Goal: Task Accomplishment & Management: Use online tool/utility

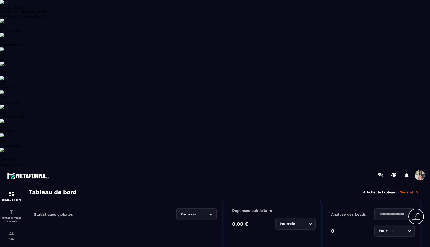
select select "******"
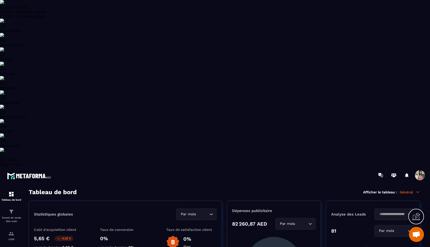
scroll to position [1996, 0]
click at [421, 170] on span at bounding box center [420, 175] width 10 height 10
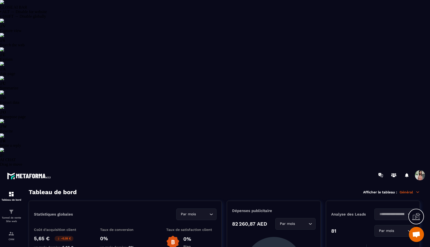
click at [414, 190] on p "Général" at bounding box center [410, 192] width 20 height 5
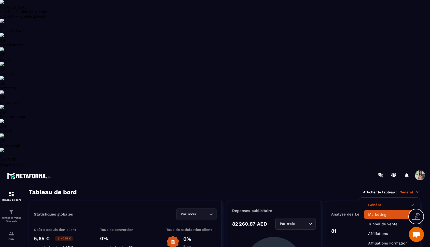
click at [382, 212] on link "Marketing" at bounding box center [389, 214] width 43 height 5
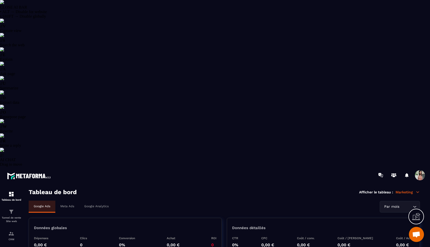
click at [72, 204] on p "Meta Ads" at bounding box center [67, 206] width 14 height 4
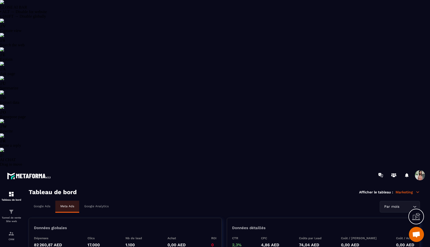
click at [408, 204] on input "Search for option" at bounding box center [406, 207] width 11 height 6
click at [393, 232] on li "Date personnalisée" at bounding box center [400, 237] width 40 height 10
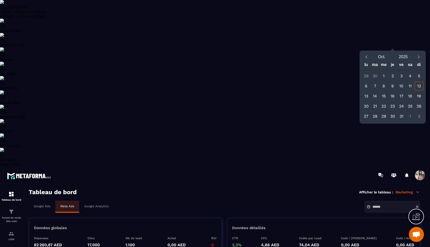
click at [402, 86] on div "10" at bounding box center [401, 86] width 9 height 9
click at [412, 86] on div "11" at bounding box center [410, 86] width 9 height 9
type input "**********"
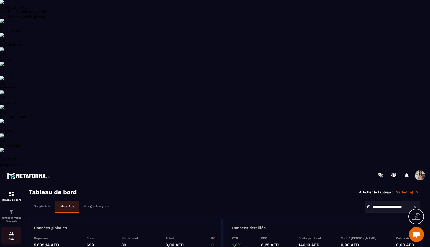
click at [7, 231] on div "CRM" at bounding box center [11, 236] width 20 height 10
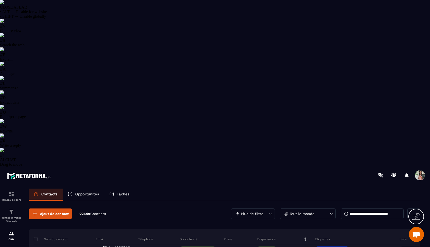
click at [243, 208] on div "Plus de filtre" at bounding box center [253, 213] width 44 height 11
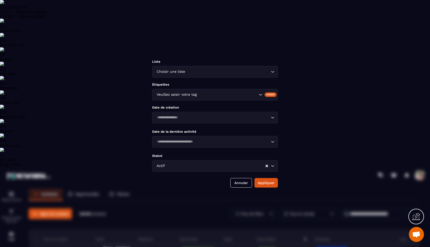
click at [221, 94] on input "Search for option" at bounding box center [228, 95] width 60 height 6
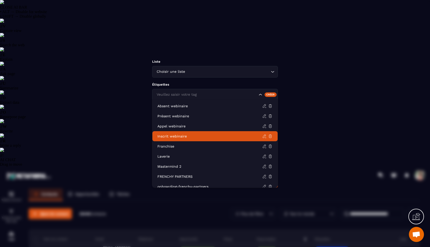
click at [181, 139] on li "Inscrit webinaire" at bounding box center [215, 136] width 125 height 10
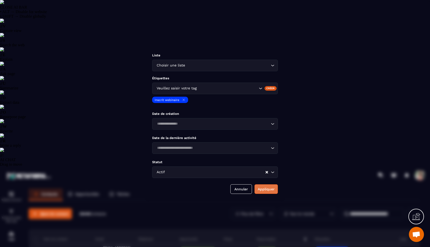
click at [271, 193] on button "Appliquer" at bounding box center [266, 189] width 23 height 10
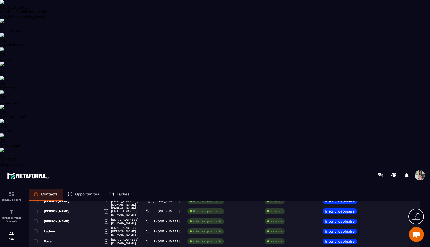
scroll to position [200, 0]
click at [9, 247] on img at bounding box center [11, 251] width 6 height 6
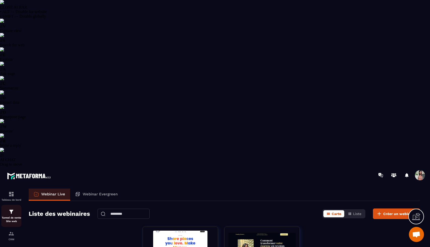
click at [2, 209] on div "Tunnel de vente Site web" at bounding box center [11, 216] width 20 height 14
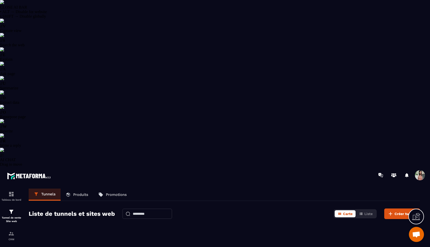
click at [208, 167] on div at bounding box center [244, 175] width 371 height 17
